Goal: Transaction & Acquisition: Purchase product/service

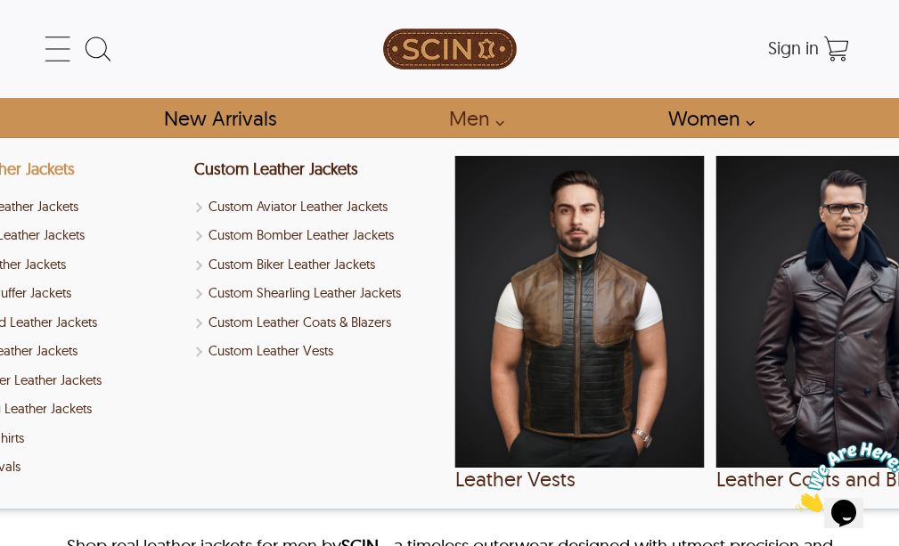
click at [60, 175] on link "Men Leather Jackets" at bounding box center [4, 169] width 142 height 20
click at [37, 167] on link "Men Leather Jackets" at bounding box center [4, 169] width 142 height 20
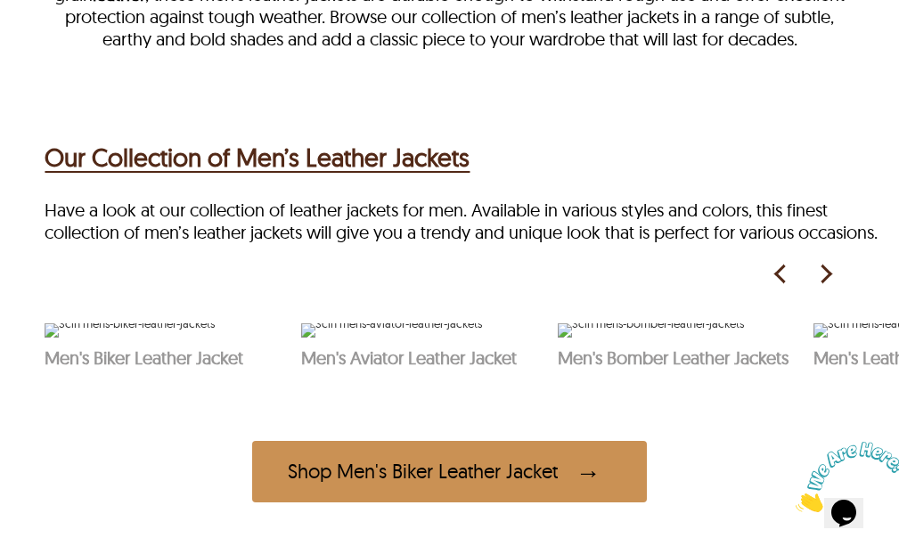
scroll to position [891, 0]
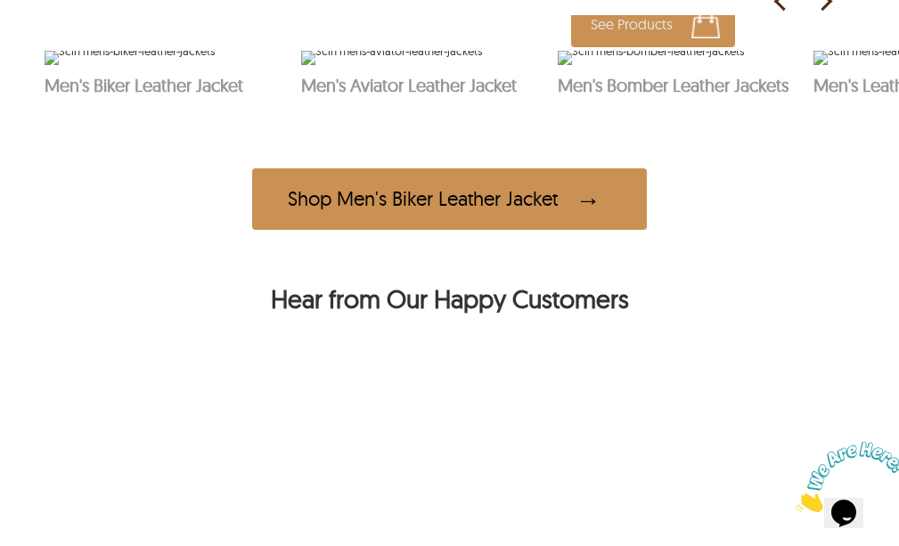
click at [704, 65] on img at bounding box center [651, 58] width 186 height 14
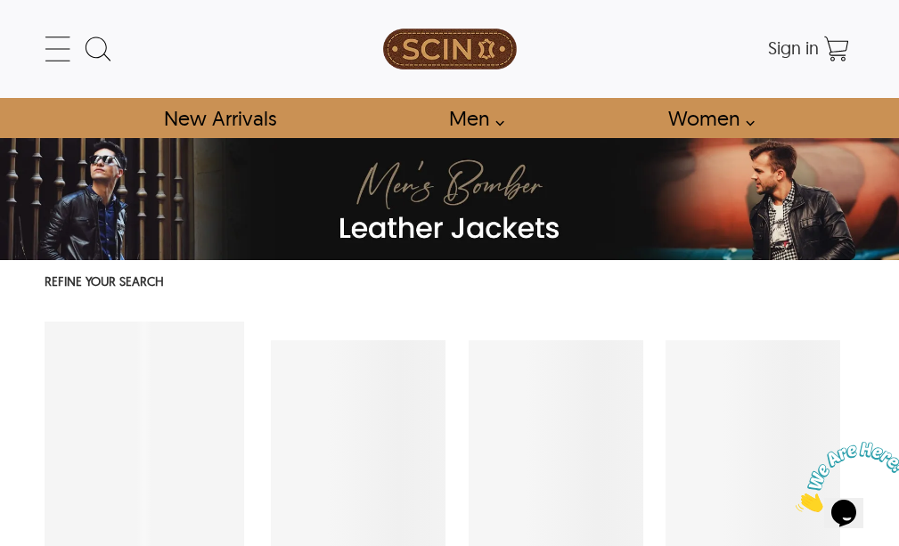
select select "********"
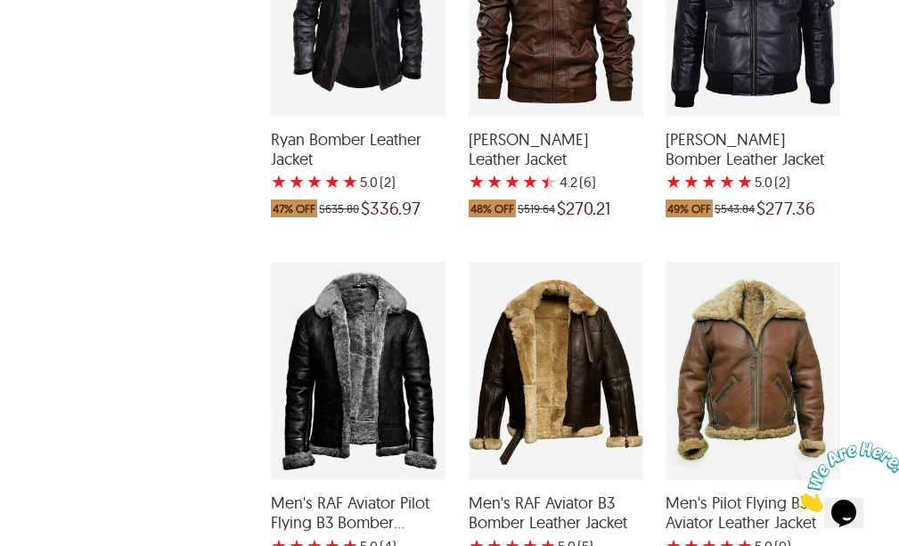
scroll to position [1158, 0]
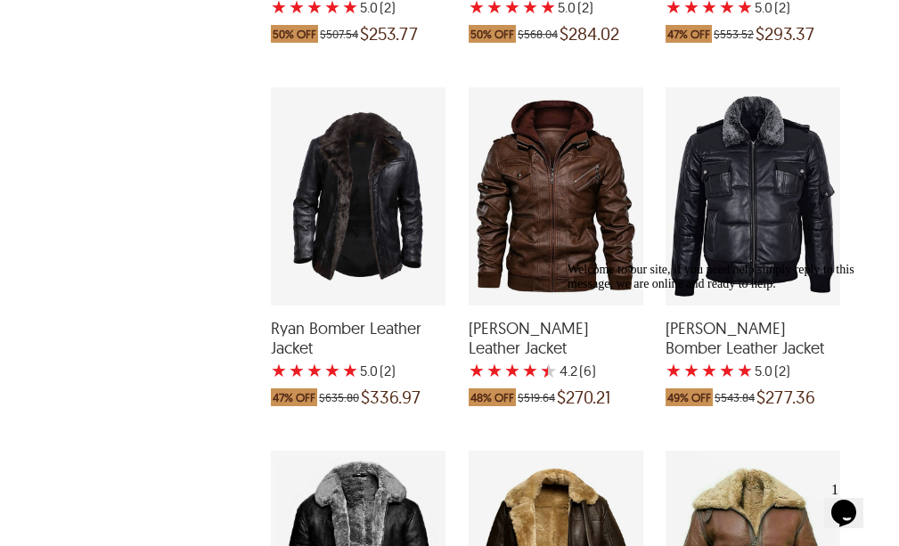
click at [729, 207] on div "Rafael Puffer Bomber Leather Jacket with a 5 Star Rating 2 Product Review which…" at bounding box center [752, 196] width 175 height 218
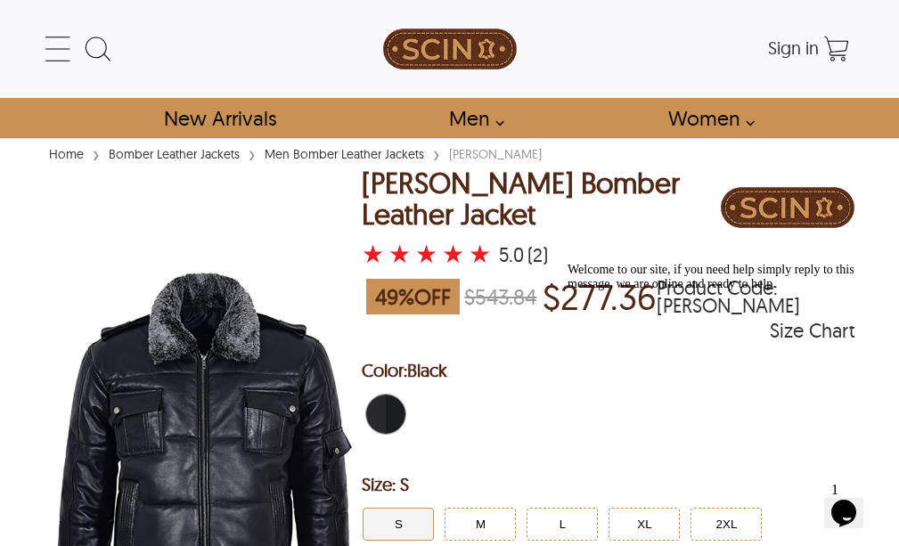
scroll to position [267, 0]
